Goal: Task Accomplishment & Management: Complete application form

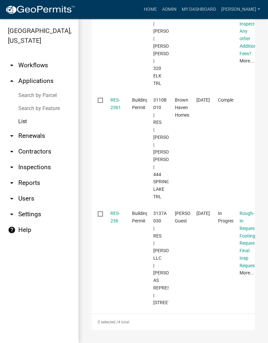
scroll to position [315, 0]
type input "Res-236"
click at [116, 211] on link "RES-236" at bounding box center [114, 217] width 9 height 13
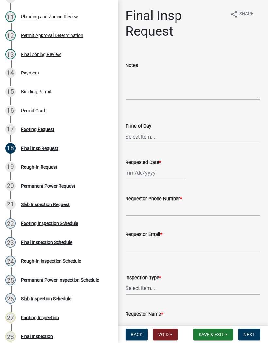
scroll to position [296, 0]
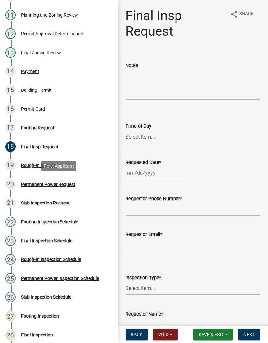
click at [59, 181] on div "20 Permanent Power Request" at bounding box center [56, 184] width 102 height 10
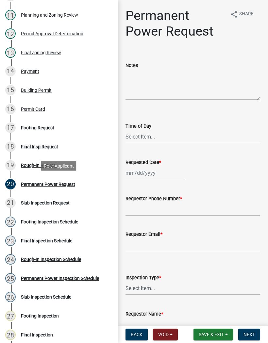
scroll to position [0, 0]
click at [153, 132] on select "Select Item... AM PM" at bounding box center [192, 136] width 135 height 13
select select "f6499695-c147-49d8-b9db-738bc49c9316"
click at [157, 169] on div at bounding box center [155, 172] width 60 height 13
select select "9"
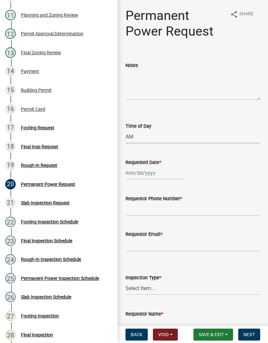
select select "2025"
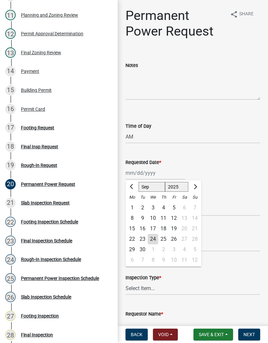
click at [153, 239] on div "24" at bounding box center [153, 239] width 10 height 10
type input "[DATE]"
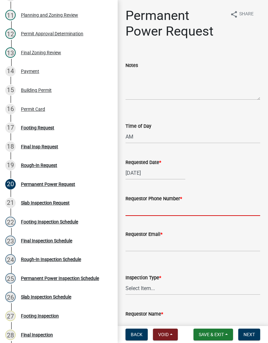
click at [167, 208] on input "Requestor Phone Number *" at bounding box center [192, 209] width 135 height 13
type input "7069721030"
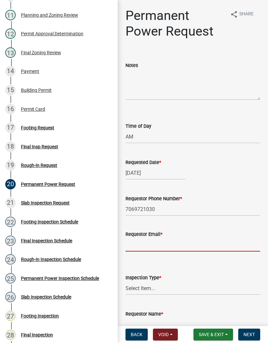
click at [140, 240] on input "Requestor Email *" at bounding box center [192, 244] width 135 height 13
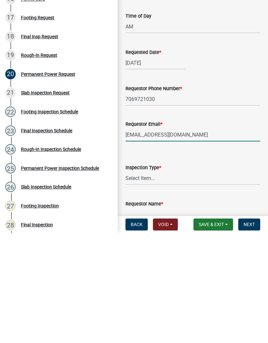
type input "[EMAIL_ADDRESS][DOMAIN_NAME]"
click at [181, 282] on select "Select Item... Permanent Power" at bounding box center [192, 288] width 135 height 13
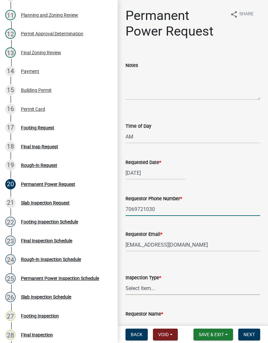
click at [166, 209] on input "7069721030" at bounding box center [192, 209] width 135 height 13
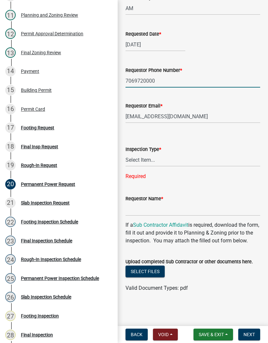
scroll to position [128, 0]
type input "7069720000"
click at [172, 206] on input "Requestor Name *" at bounding box center [192, 209] width 135 height 13
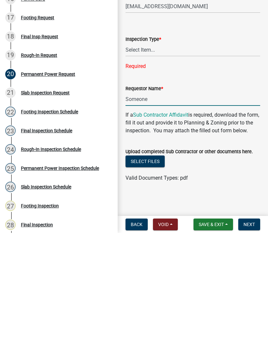
type input "Someone"
click at [165, 153] on select "Select Item... Permanent Power" at bounding box center [192, 159] width 135 height 13
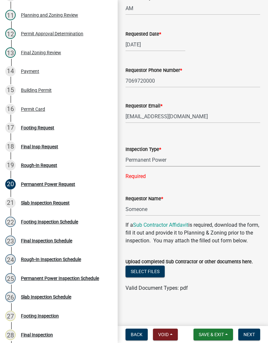
select select "1895c879-8833-4ed3-819e-87163e28f96e"
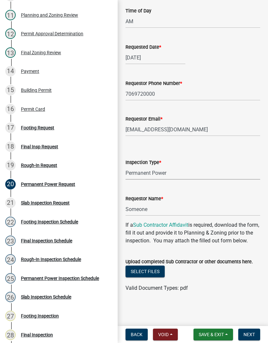
scroll to position [115, 0]
click at [254, 338] on button "Next" at bounding box center [249, 335] width 22 height 12
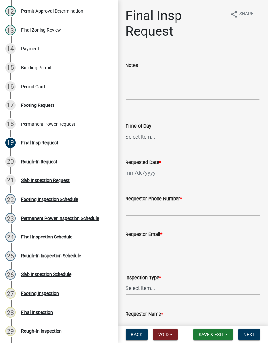
scroll to position [324, 0]
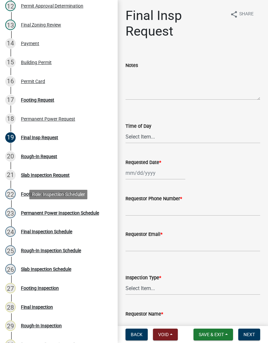
click at [84, 211] on div "Permanent Power Inspection Schedule" at bounding box center [60, 213] width 78 height 5
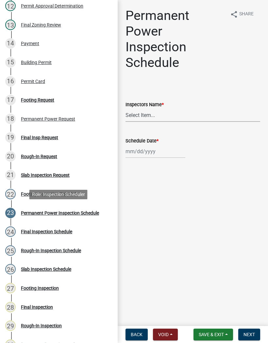
click at [153, 116] on select "Select Item... [PERSON_NAME] ([PERSON_NAME]) [PERSON_NAME] ([PERSON_NAME]) Engi…" at bounding box center [192, 114] width 135 height 13
select select "8dfc8809-68b2-4bc3-a0d1-6f7e000e7487"
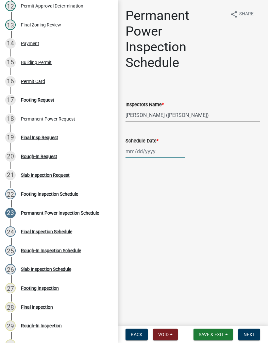
click at [147, 148] on div at bounding box center [155, 151] width 60 height 13
select select "9"
select select "2025"
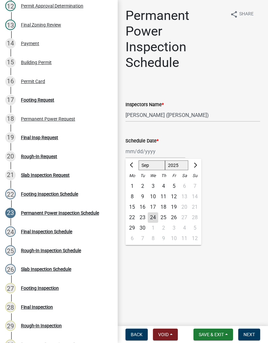
click at [153, 218] on div "24" at bounding box center [153, 217] width 10 height 10
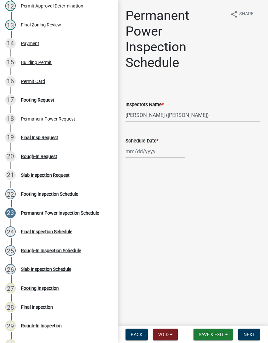
type input "[DATE]"
click at [252, 336] on span "Next" at bounding box center [248, 334] width 11 height 5
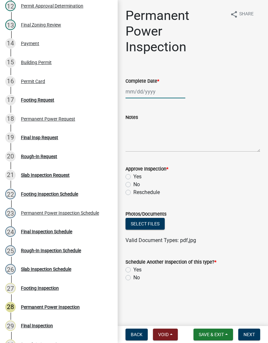
click at [147, 92] on div at bounding box center [155, 91] width 60 height 13
select select "9"
select select "2025"
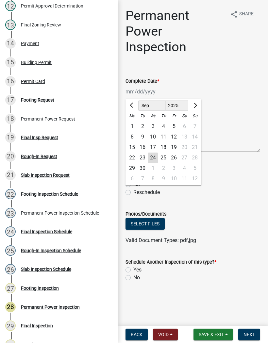
click at [157, 160] on div "24" at bounding box center [153, 158] width 10 height 10
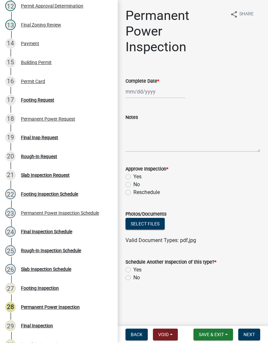
type input "[DATE]"
click at [133, 176] on label "Yes" at bounding box center [137, 177] width 8 height 8
click at [133, 176] on input "Yes" at bounding box center [135, 175] width 4 height 4
radio input "true"
click at [133, 275] on label "No" at bounding box center [136, 278] width 7 height 8
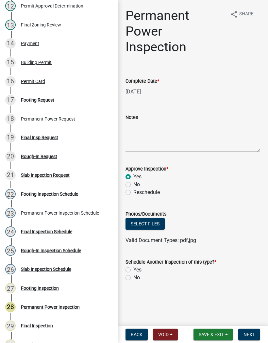
click at [133, 275] on input "No" at bounding box center [135, 276] width 4 height 4
radio input "true"
click at [252, 339] on button "Next" at bounding box center [249, 335] width 22 height 12
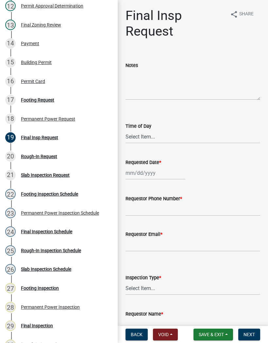
click at [215, 333] on span "Save & Exit" at bounding box center [211, 334] width 25 height 5
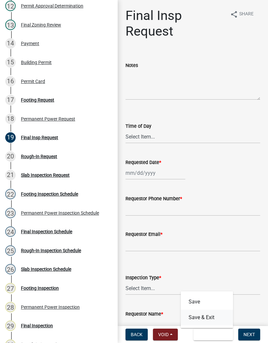
click at [208, 320] on button "Save & Exit" at bounding box center [207, 318] width 52 height 16
